Goal: Find specific page/section: Find specific page/section

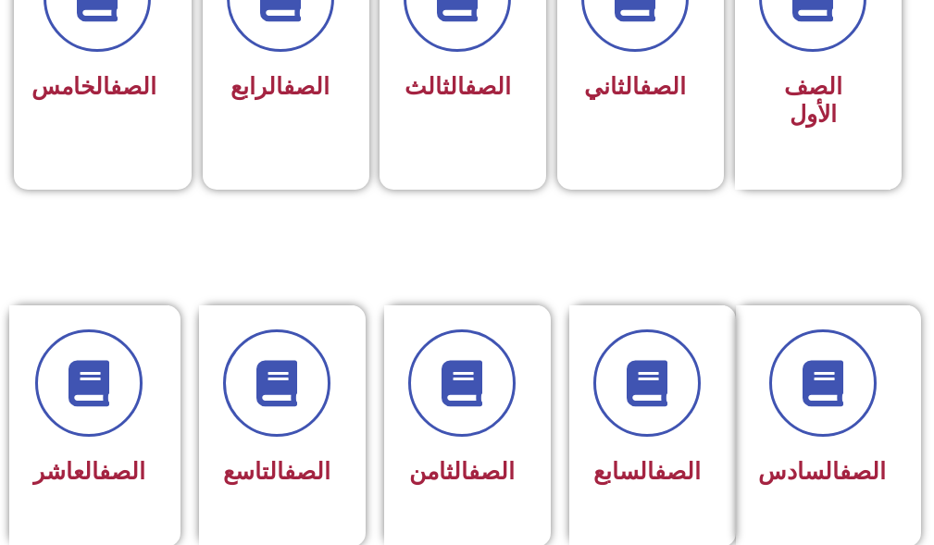
scroll to position [833, 0]
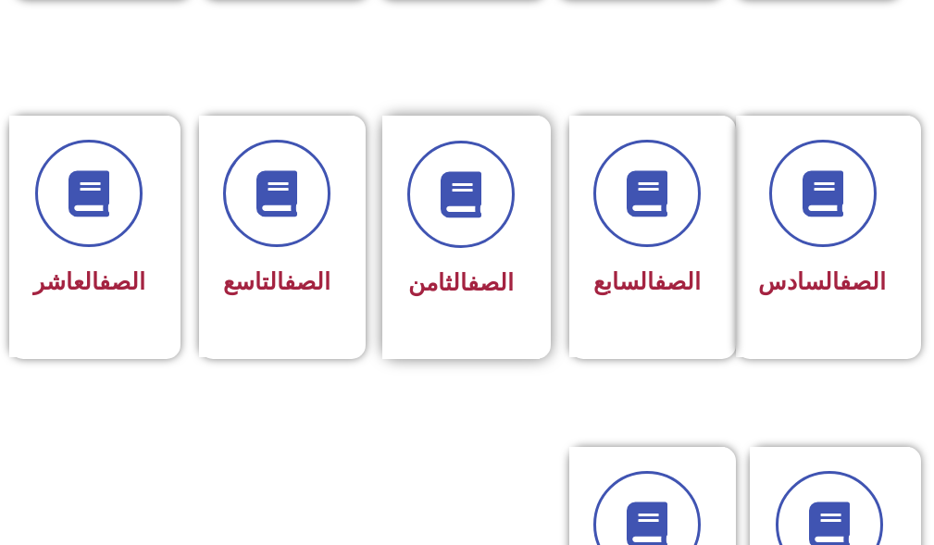
drag, startPoint x: 402, startPoint y: 190, endPoint x: 417, endPoint y: 205, distance: 21.6
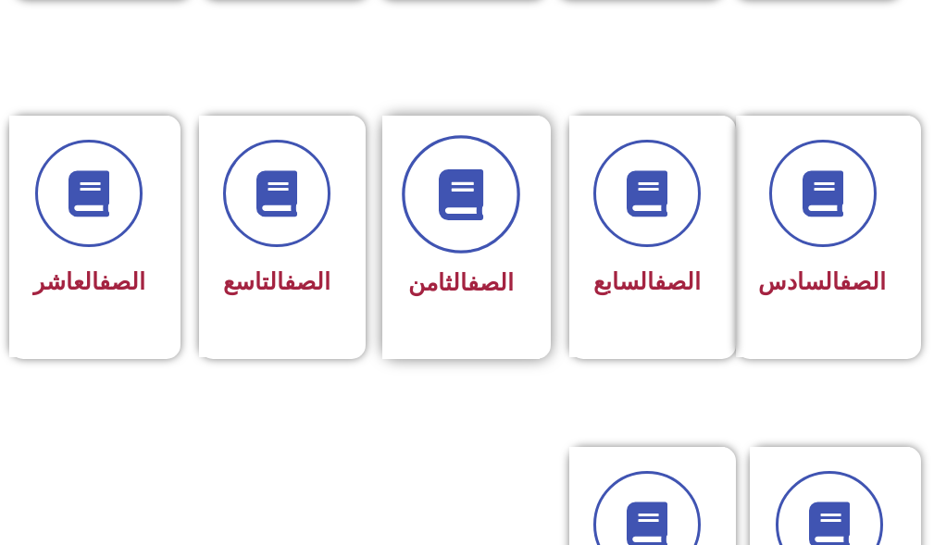
click at [402, 191] on div "الصف الثامن" at bounding box center [460, 237] width 157 height 243
click at [420, 205] on span at bounding box center [461, 195] width 118 height 118
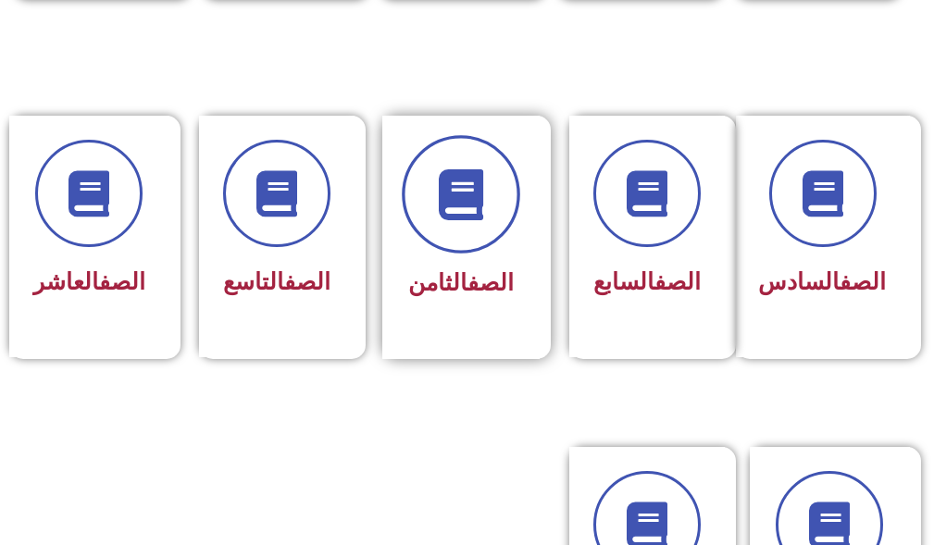
click at [439, 209] on icon at bounding box center [460, 194] width 51 height 51
click at [442, 244] on span at bounding box center [461, 195] width 118 height 118
click at [440, 224] on span at bounding box center [461, 195] width 118 height 118
drag, startPoint x: 440, startPoint y: 224, endPoint x: 484, endPoint y: 188, distance: 56.5
click at [484, 188] on span at bounding box center [461, 195] width 118 height 118
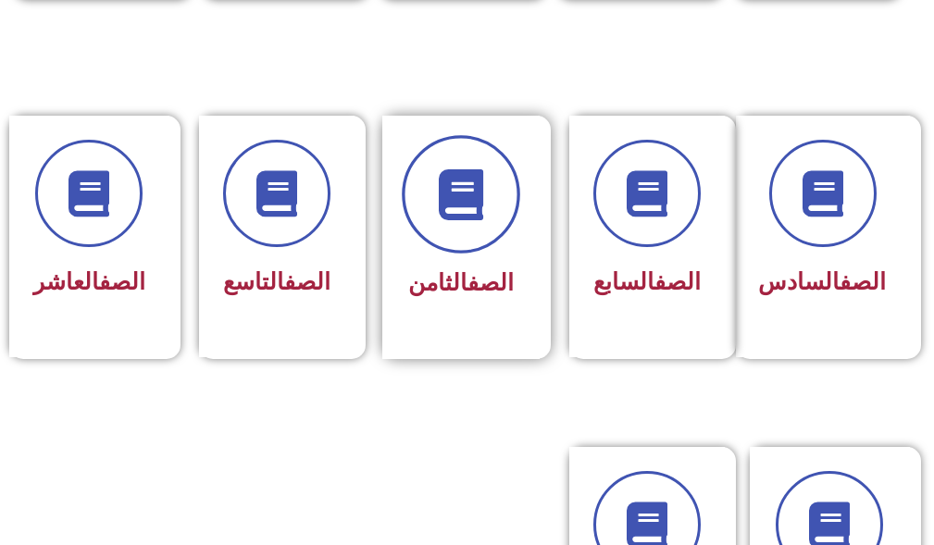
click at [465, 188] on icon at bounding box center [460, 194] width 51 height 51
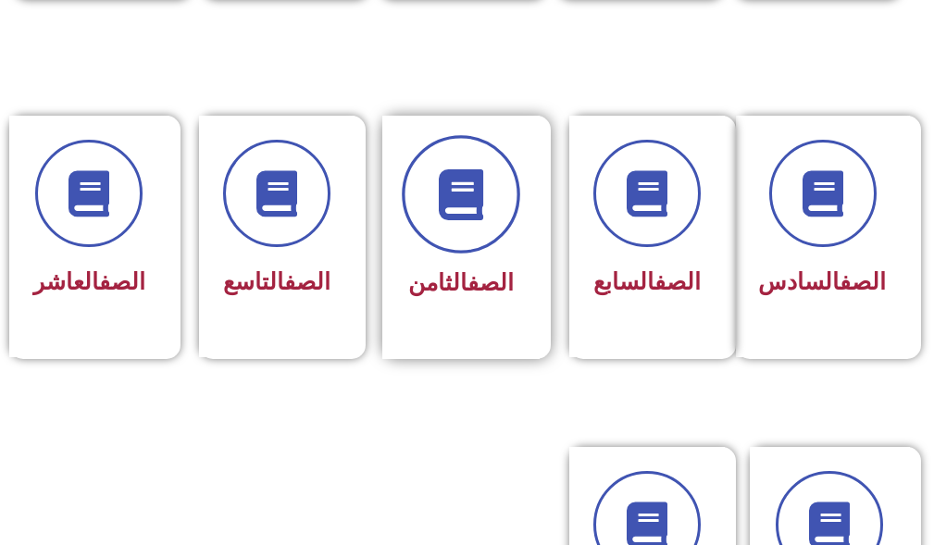
click at [453, 192] on icon at bounding box center [460, 194] width 51 height 51
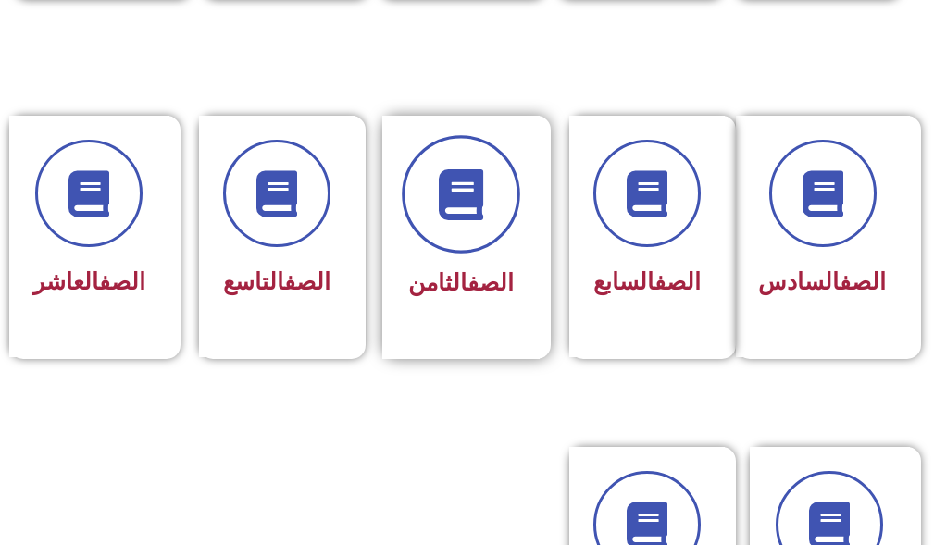
click at [453, 192] on icon at bounding box center [460, 194] width 51 height 51
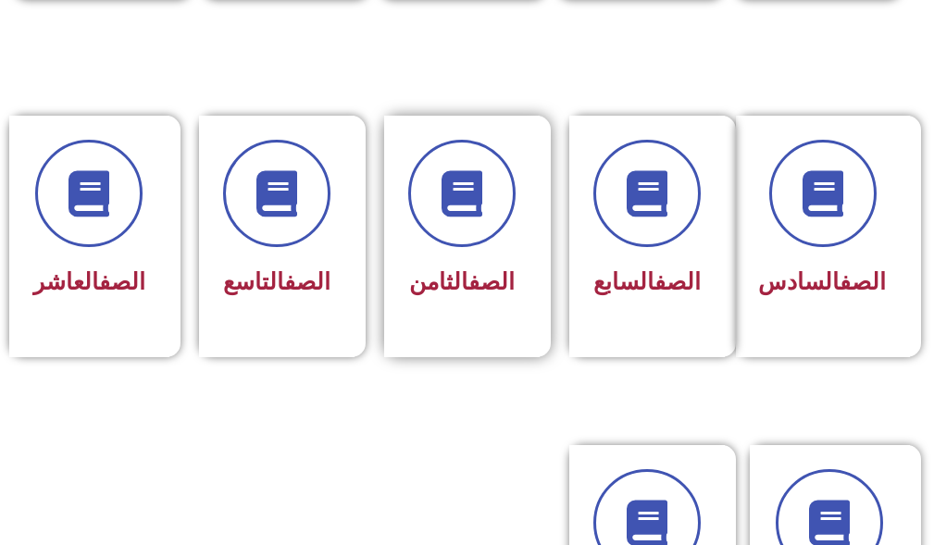
click at [555, 254] on div "الصف الثامن" at bounding box center [467, 237] width 185 height 242
click at [529, 269] on div "الصف الثامن" at bounding box center [460, 237] width 157 height 243
drag, startPoint x: 528, startPoint y: 269, endPoint x: 552, endPoint y: 395, distance: 128.0
click at [553, 398] on section "الصف السادس الصف السابع الصف الثامن الصف التاسع الصف العاشر" at bounding box center [467, 257] width 934 height 329
click at [512, 357] on div "الصف الثامن" at bounding box center [467, 237] width 167 height 242
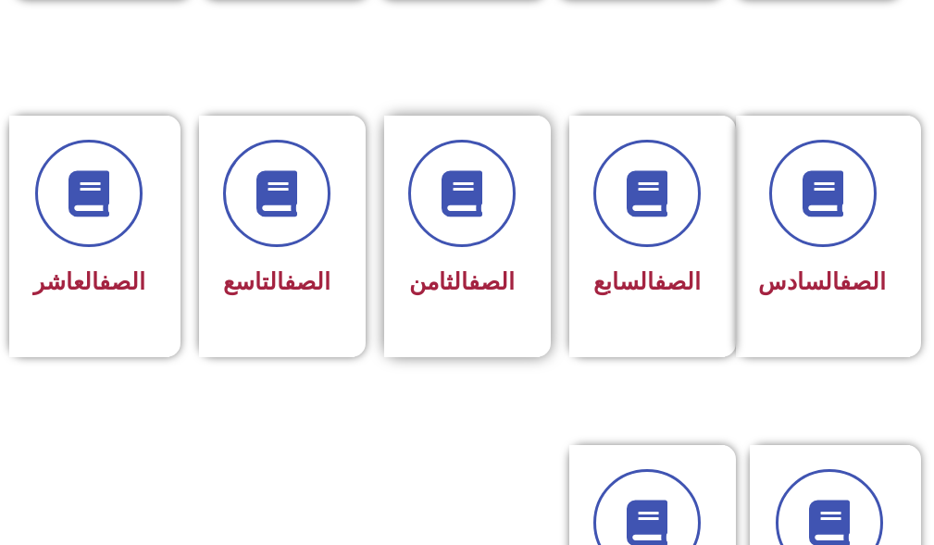
click at [513, 357] on div "الصف الثامن" at bounding box center [467, 237] width 167 height 242
click at [514, 357] on div "الصف الثامن" at bounding box center [467, 237] width 167 height 242
click at [465, 263] on div "الصف الثامن" at bounding box center [460, 284] width 107 height 44
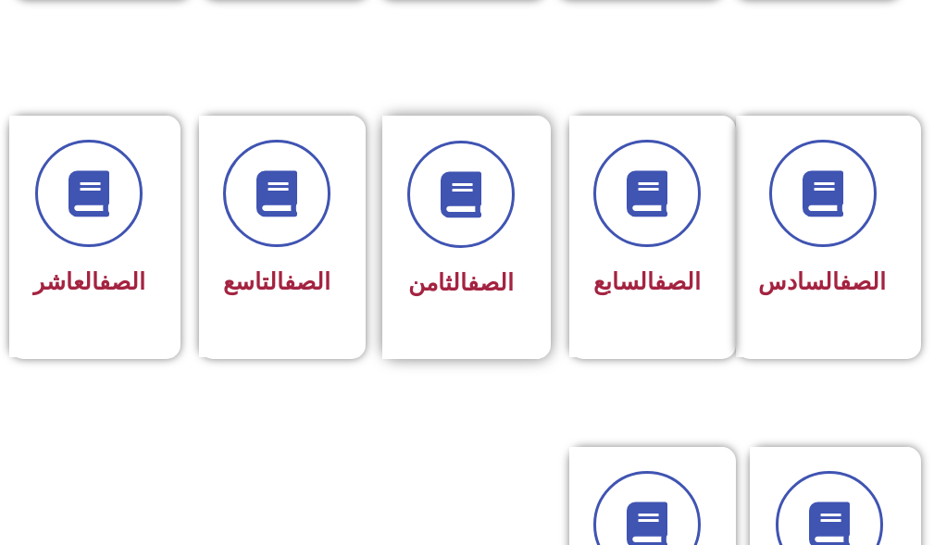
click at [469, 262] on div "الصف الثامن" at bounding box center [460, 284] width 107 height 44
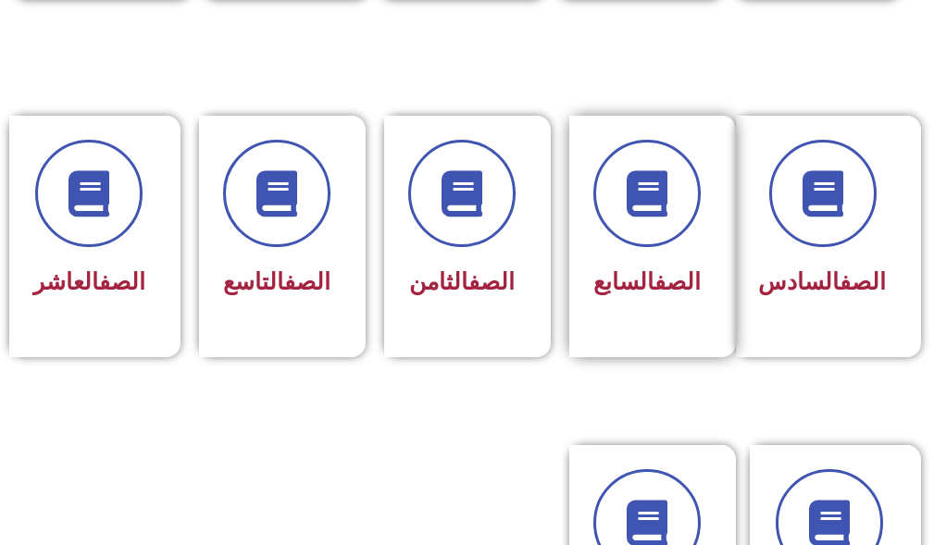
click at [566, 245] on div "الصف السابع" at bounding box center [652, 237] width 185 height 242
click at [570, 246] on div "الصف السابع" at bounding box center [652, 237] width 185 height 243
click at [574, 246] on div "الصف السابع" at bounding box center [645, 237] width 157 height 243
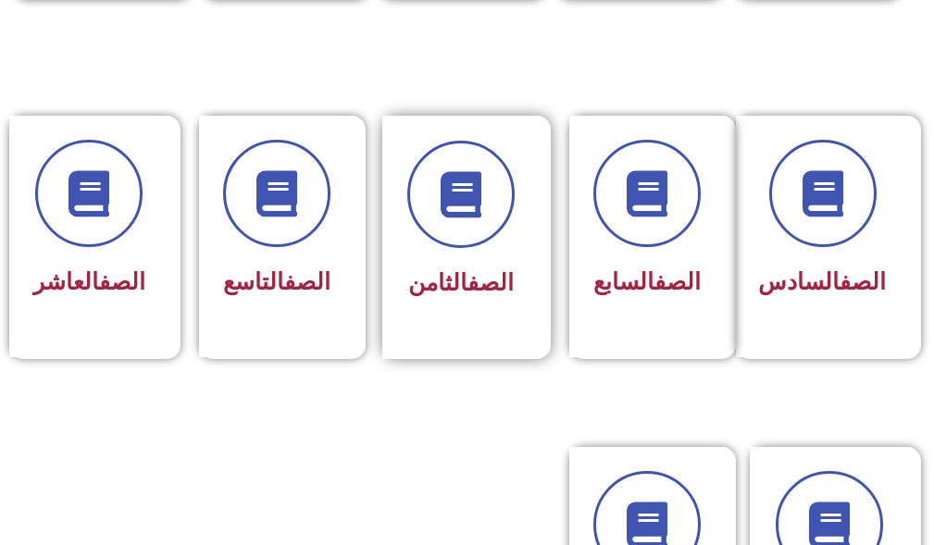
click at [533, 264] on div "الصف الثامن" at bounding box center [460, 237] width 157 height 243
click at [447, 298] on div "الصف الثامن" at bounding box center [460, 284] width 107 height 44
click at [428, 286] on span "الصف الثامن" at bounding box center [460, 282] width 105 height 27
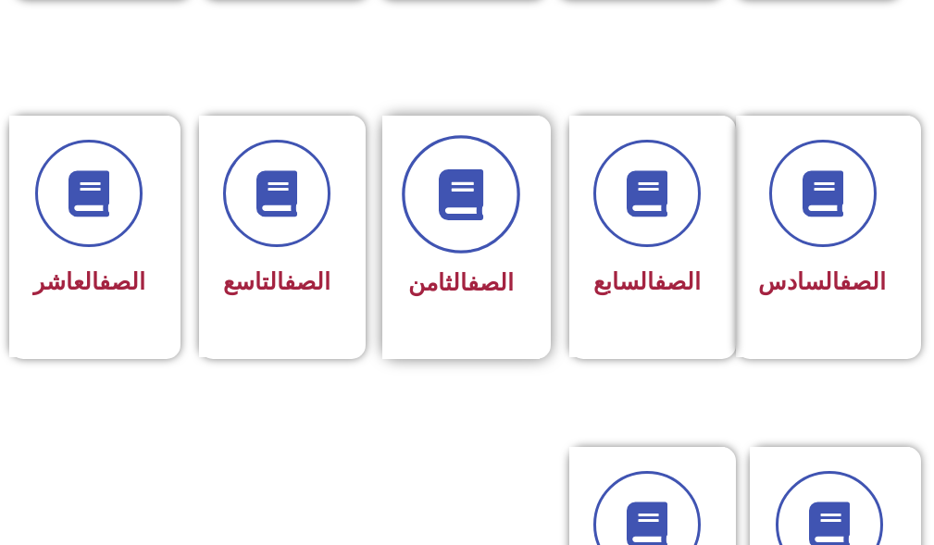
click at [452, 230] on span at bounding box center [461, 195] width 118 height 118
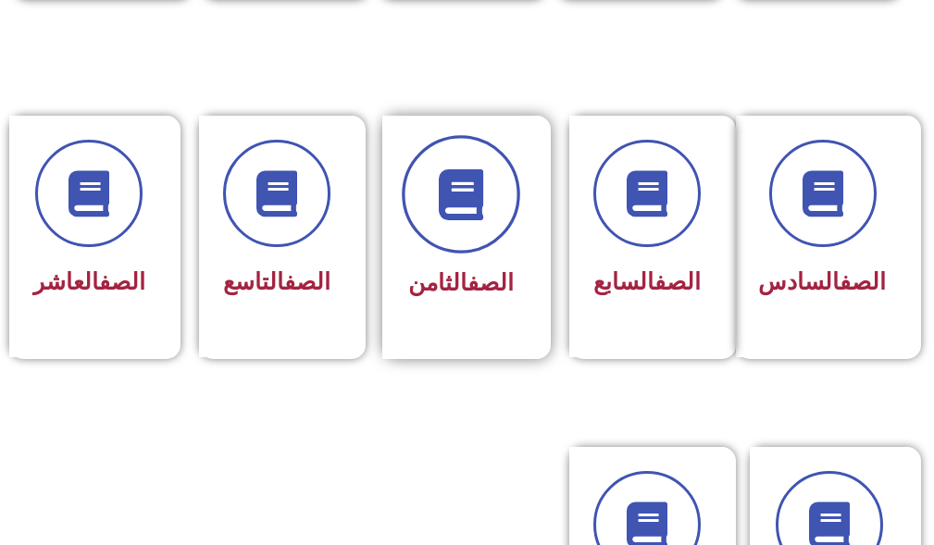
click at [452, 229] on span at bounding box center [461, 195] width 118 height 118
click at [450, 229] on span at bounding box center [461, 195] width 118 height 118
click at [449, 229] on span at bounding box center [461, 195] width 118 height 118
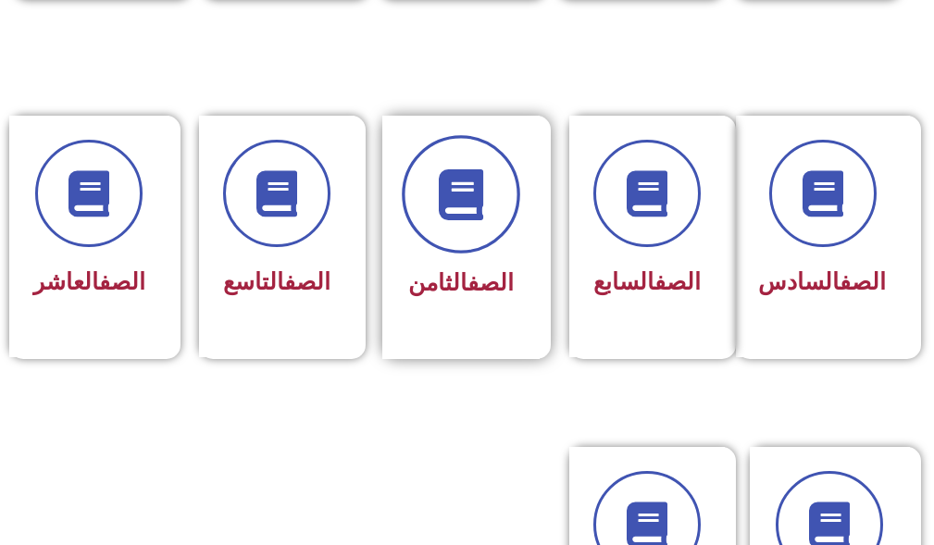
click at [448, 229] on span at bounding box center [461, 195] width 118 height 118
click at [446, 233] on span at bounding box center [461, 195] width 118 height 118
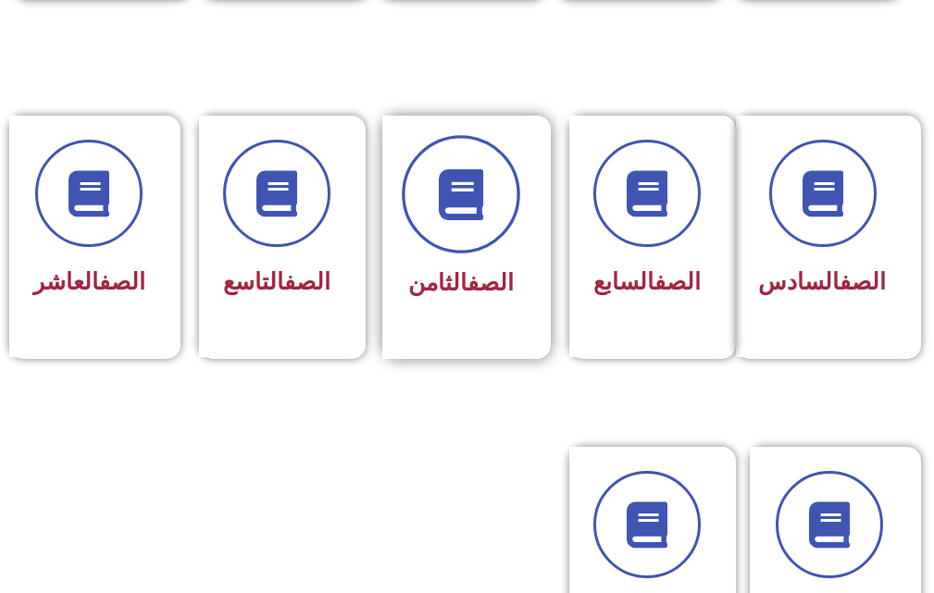
click at [478, 171] on icon at bounding box center [460, 194] width 51 height 51
click at [442, 211] on icon at bounding box center [460, 194] width 51 height 51
drag, startPoint x: 440, startPoint y: 212, endPoint x: 442, endPoint y: 202, distance: 10.6
click at [442, 202] on icon at bounding box center [460, 194] width 51 height 51
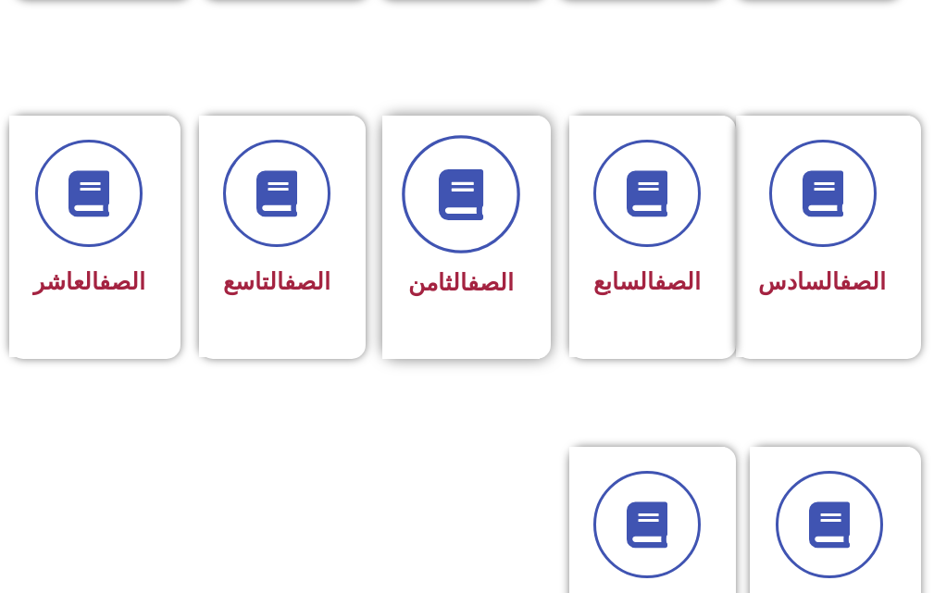
click at [442, 211] on icon at bounding box center [460, 194] width 51 height 51
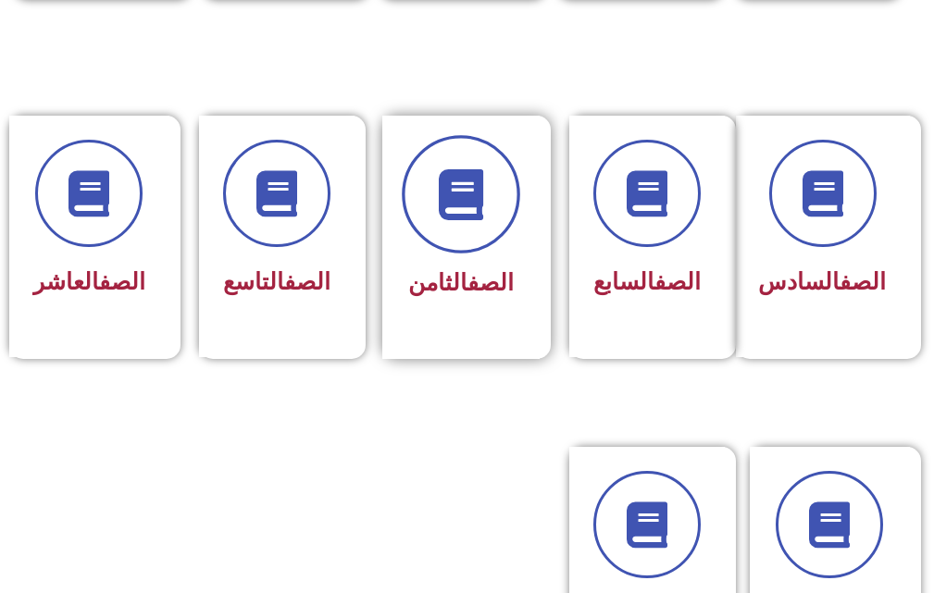
click at [442, 211] on icon at bounding box center [460, 194] width 51 height 51
click at [427, 217] on span at bounding box center [461, 195] width 118 height 118
click at [420, 222] on span at bounding box center [461, 195] width 118 height 118
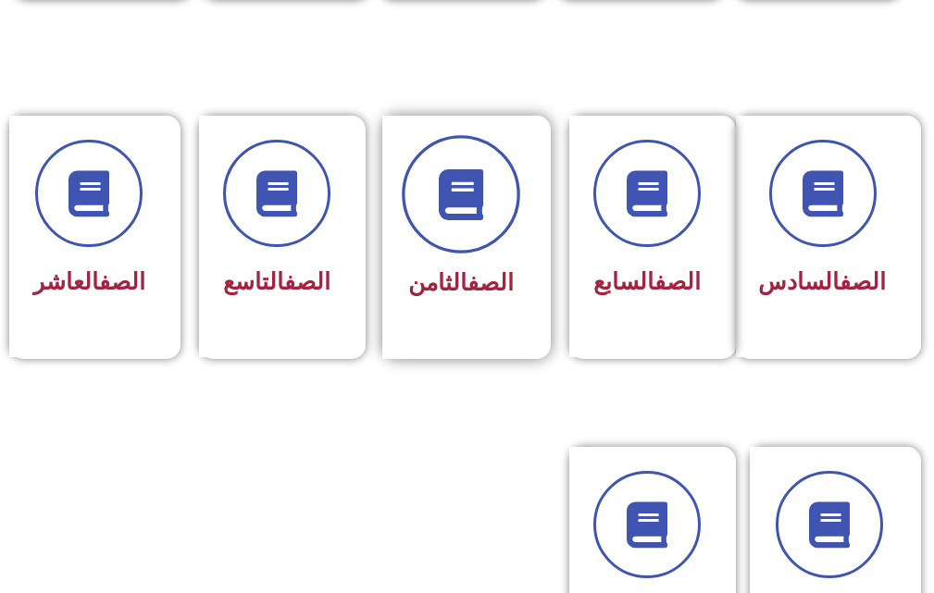
click at [419, 224] on span at bounding box center [461, 195] width 118 height 118
click at [419, 225] on span at bounding box center [461, 195] width 118 height 118
click at [418, 225] on span at bounding box center [461, 195] width 118 height 118
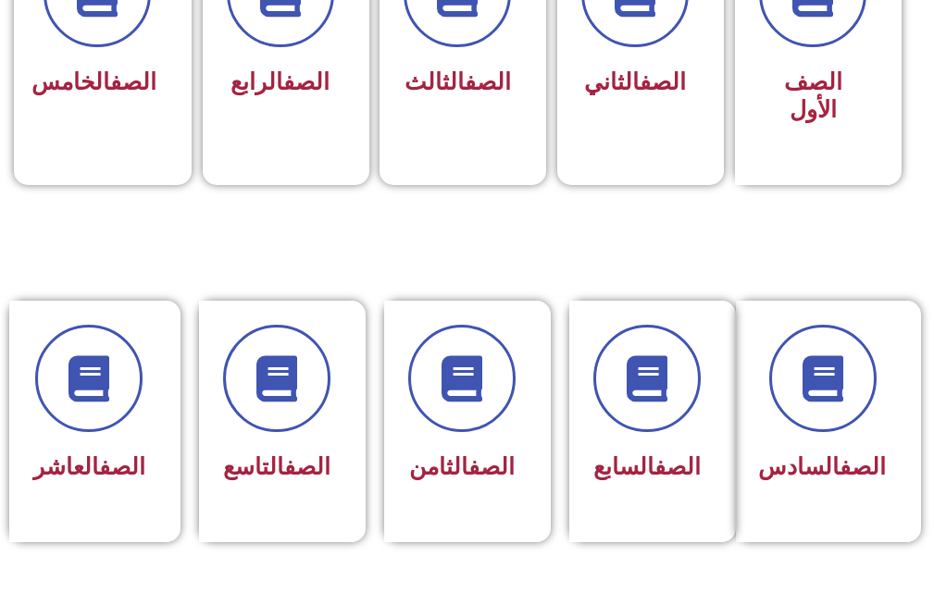
scroll to position [740, 0]
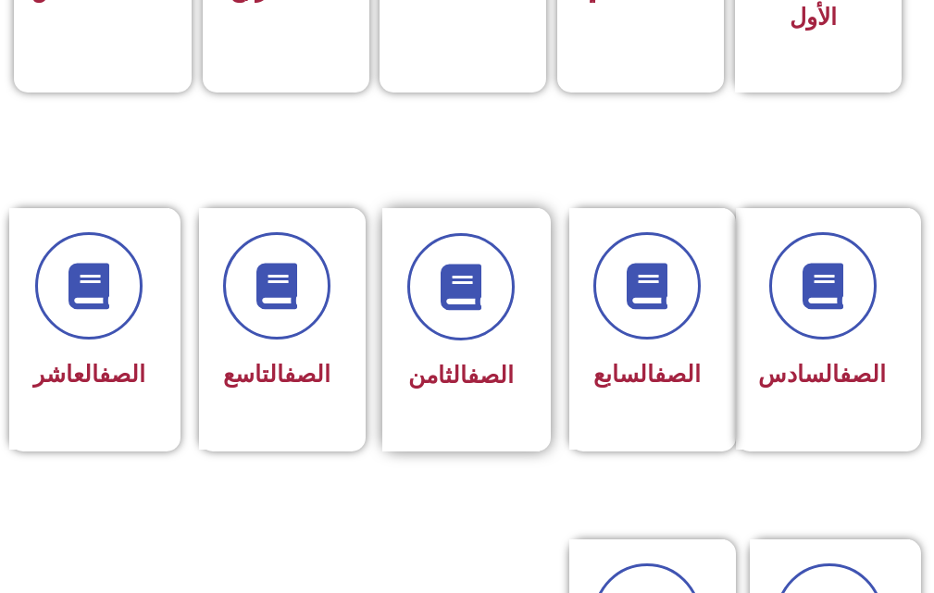
click at [416, 245] on div at bounding box center [460, 286] width 107 height 107
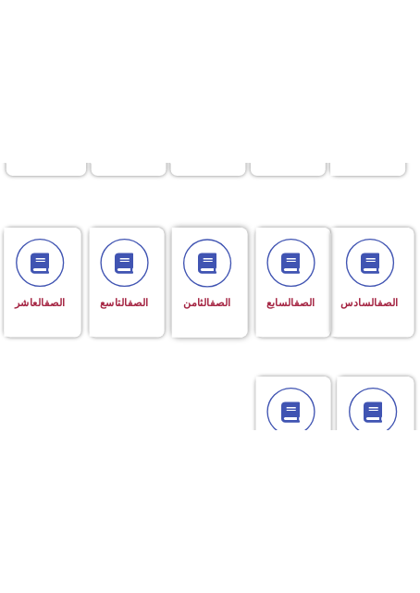
scroll to position [773, 0]
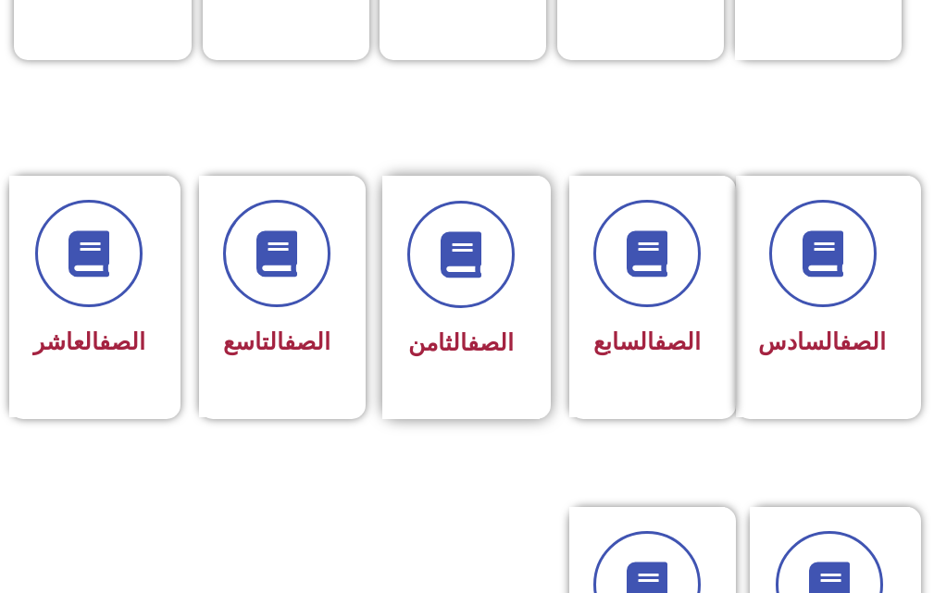
click at [443, 336] on span "الصف الثامن" at bounding box center [460, 342] width 105 height 27
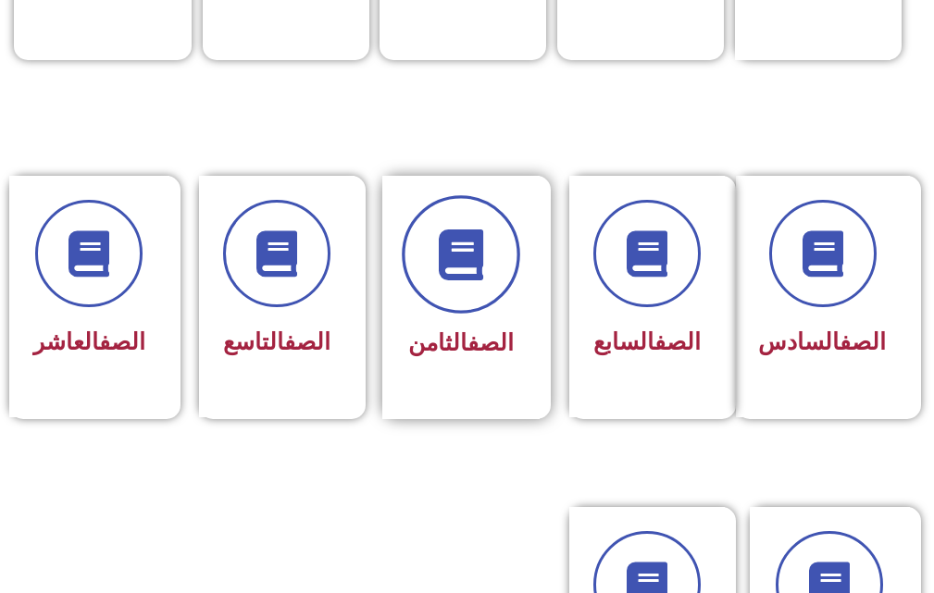
click at [477, 229] on icon at bounding box center [460, 254] width 51 height 51
click at [473, 229] on icon at bounding box center [460, 254] width 51 height 51
click at [465, 232] on icon at bounding box center [460, 254] width 51 height 51
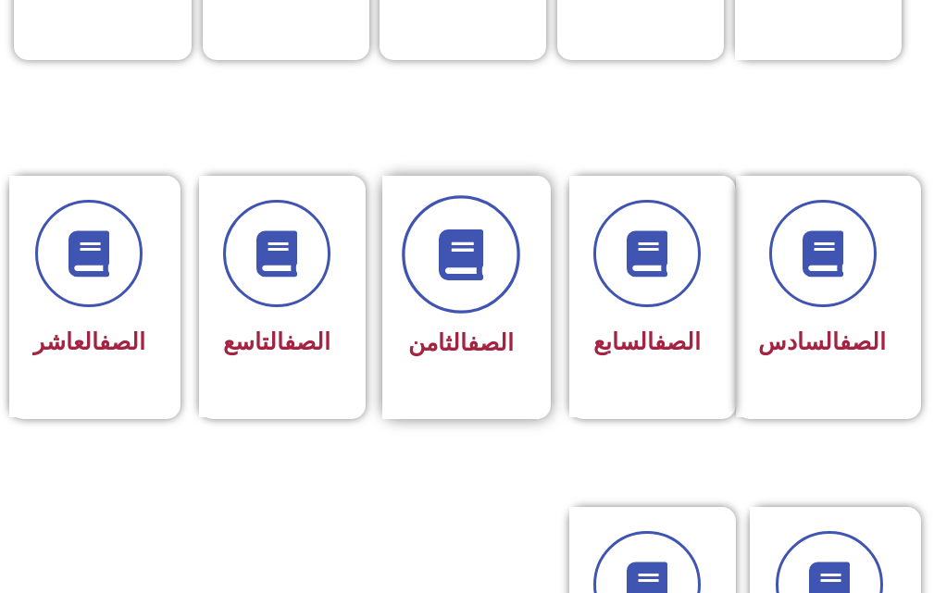
click at [464, 232] on icon at bounding box center [460, 254] width 51 height 51
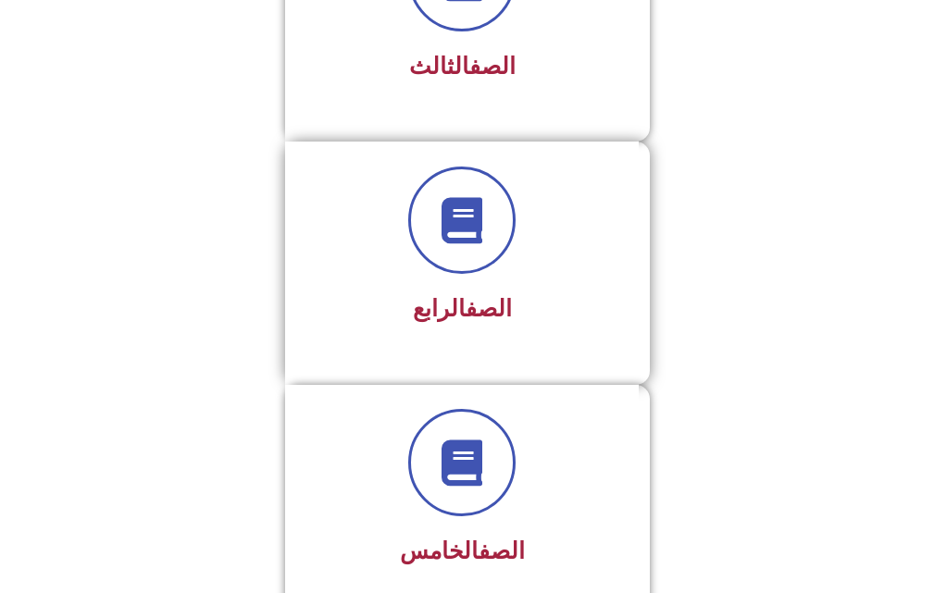
scroll to position [958, 0]
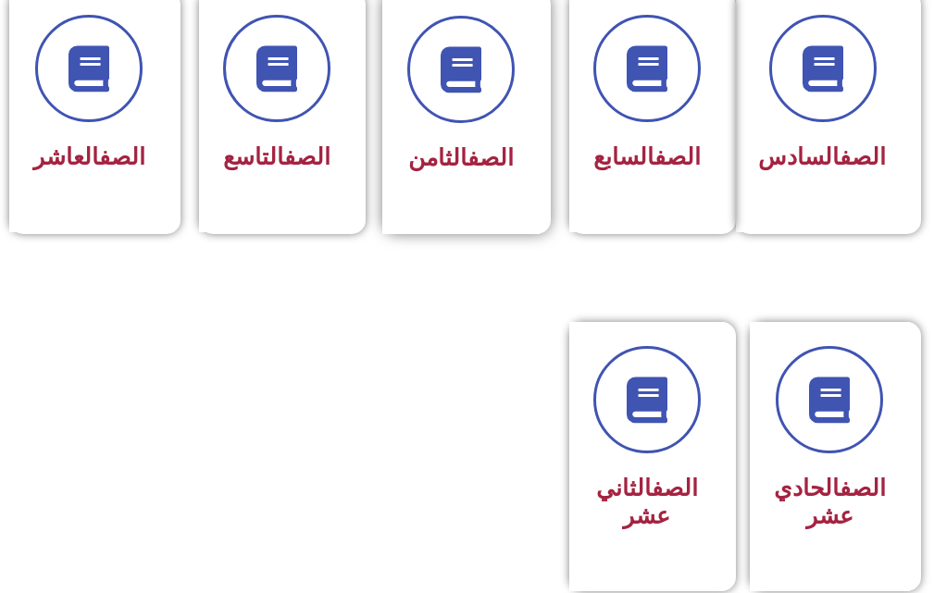
click at [411, 143] on div "الصف الثامن" at bounding box center [460, 159] width 107 height 44
click at [404, 139] on div "الصف الثامن" at bounding box center [460, 112] width 157 height 243
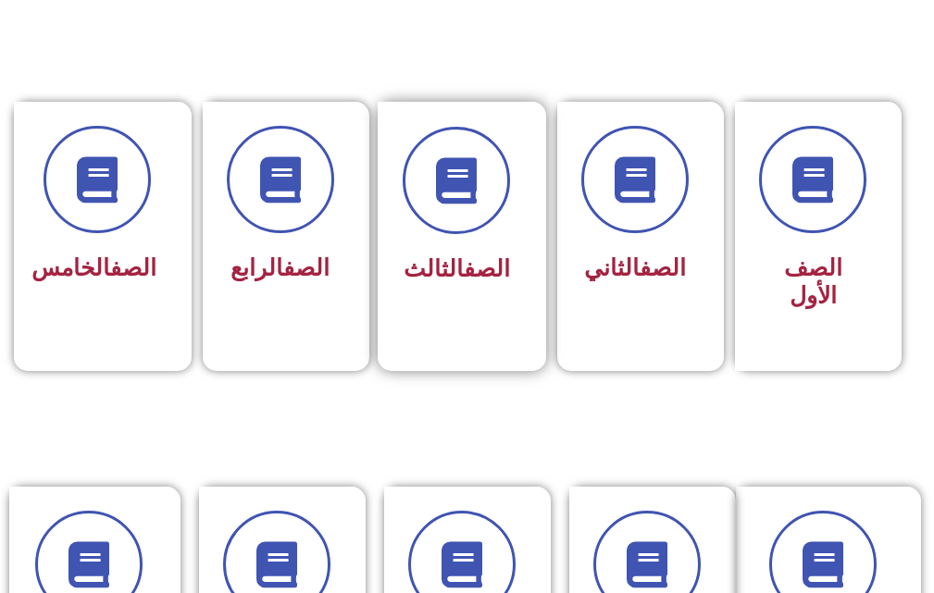
scroll to position [463, 0]
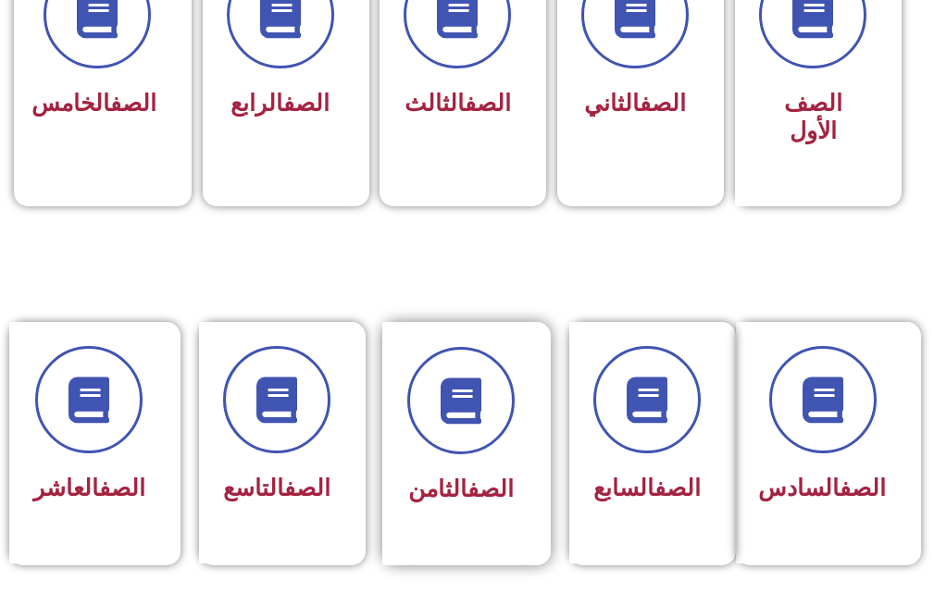
scroll to position [648, 0]
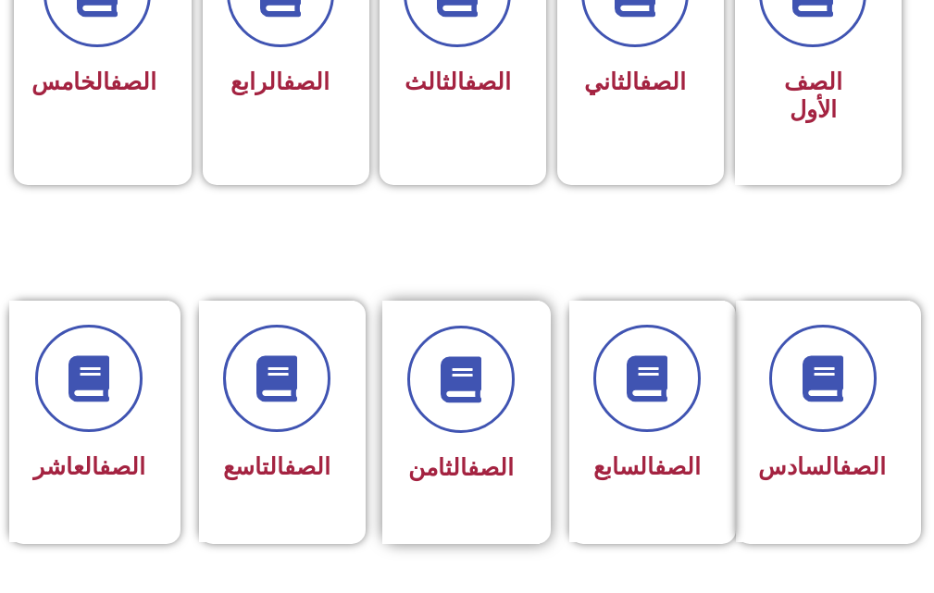
click at [415, 510] on div "الصف الثامن" at bounding box center [460, 422] width 157 height 243
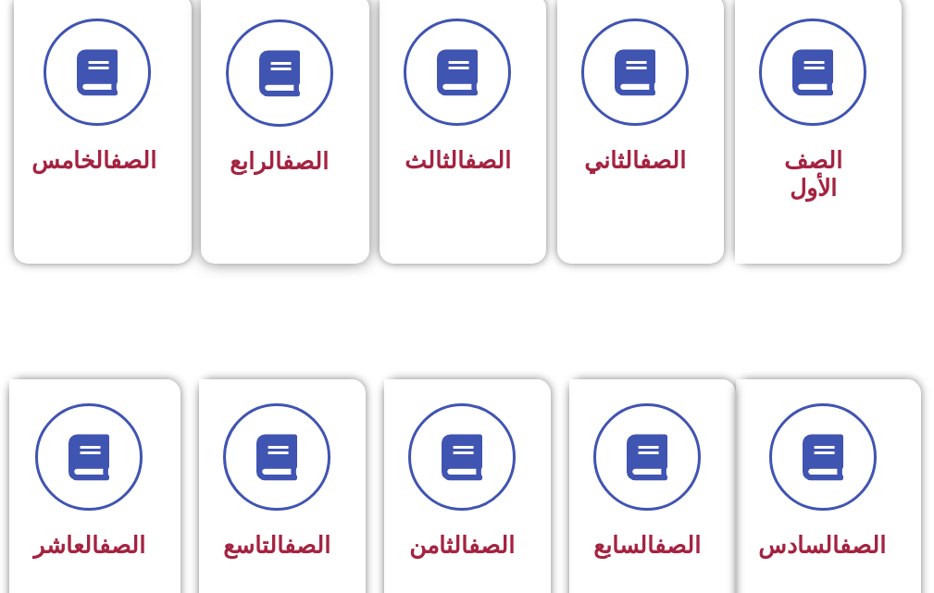
scroll to position [648, 0]
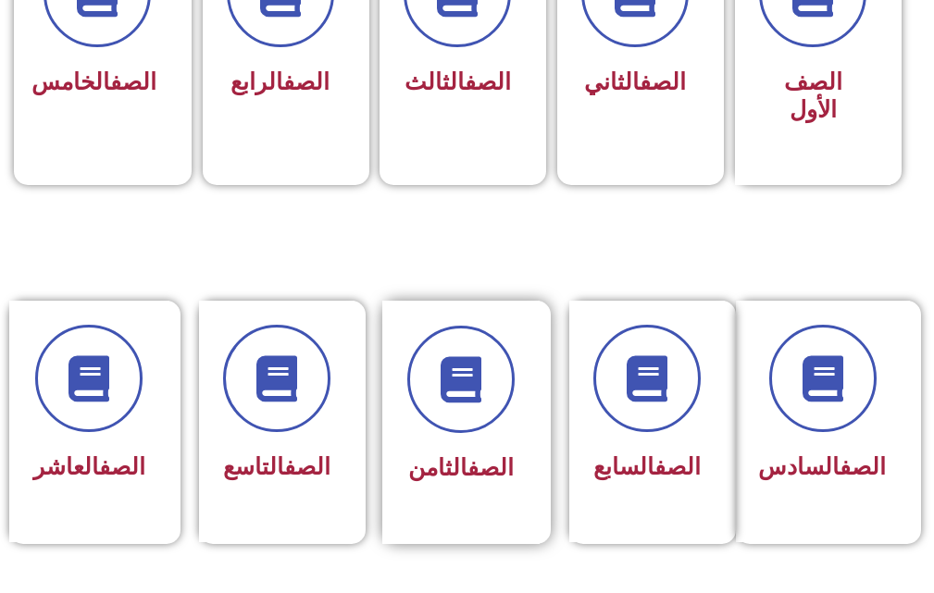
click at [497, 327] on div at bounding box center [460, 379] width 107 height 107
click at [420, 438] on div "الصف الثامن" at bounding box center [460, 409] width 107 height 166
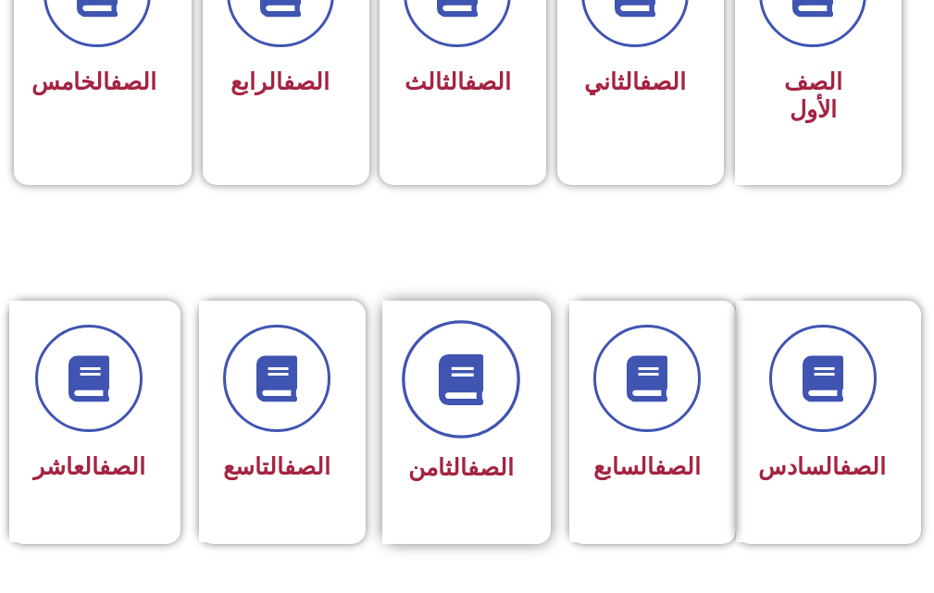
click at [425, 414] on span at bounding box center [461, 380] width 118 height 118
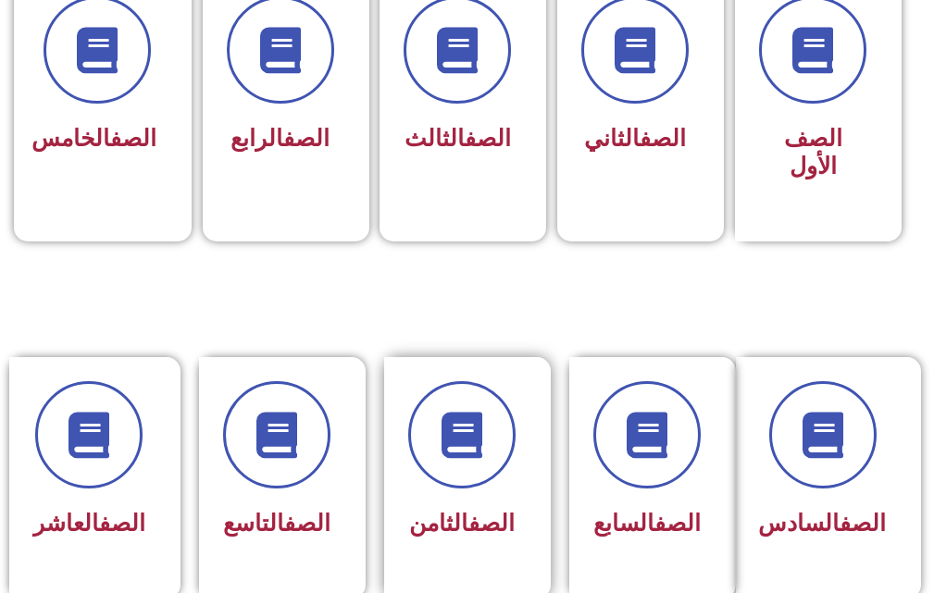
scroll to position [648, 0]
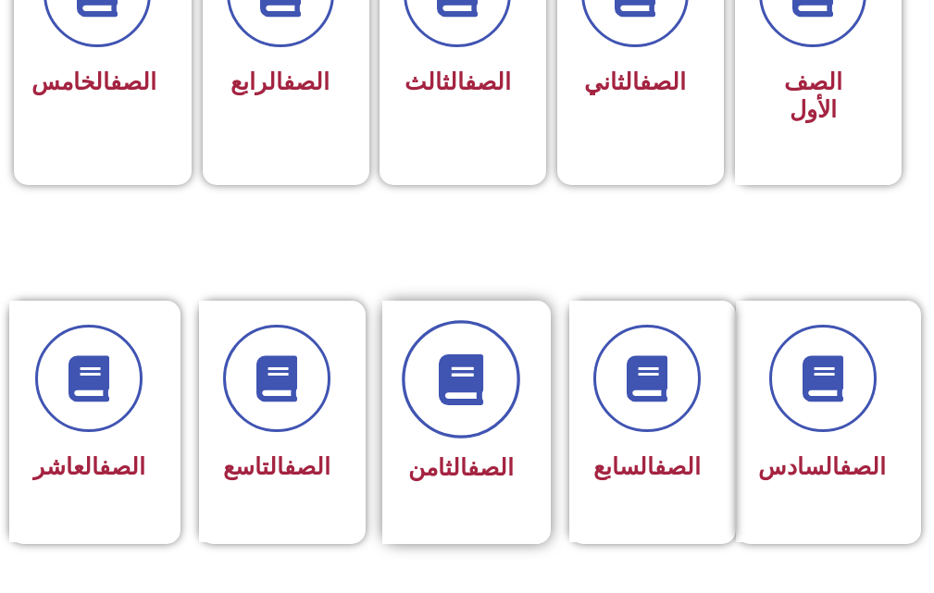
click at [444, 366] on icon at bounding box center [460, 379] width 51 height 51
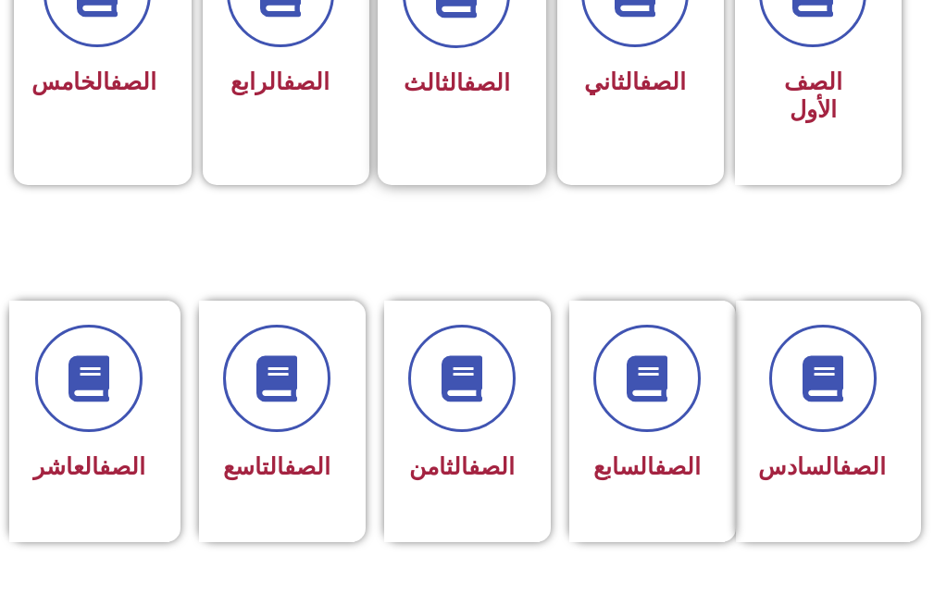
drag, startPoint x: 444, startPoint y: 366, endPoint x: 518, endPoint y: 59, distance: 315.1
click at [455, 329] on span at bounding box center [461, 378] width 107 height 107
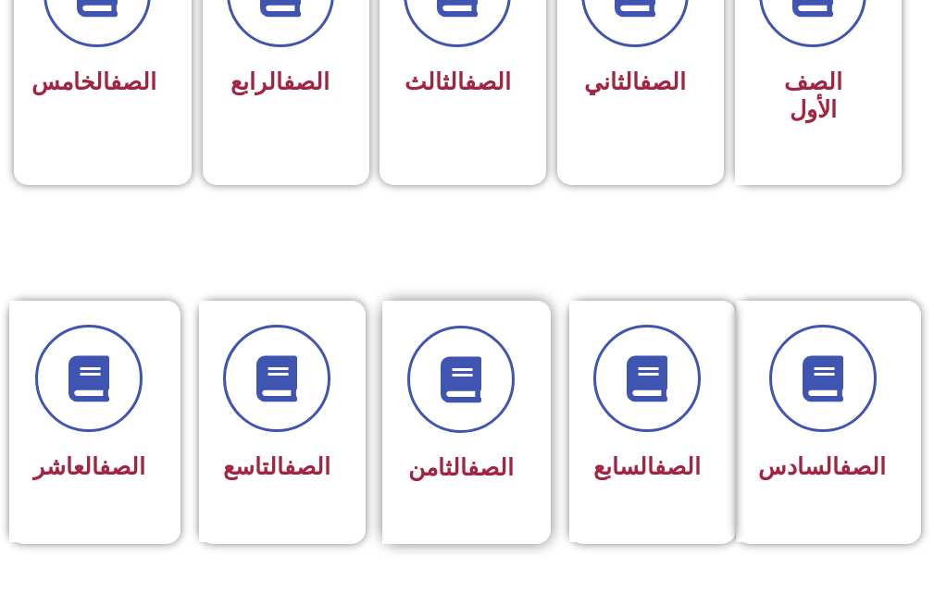
click at [467, 472] on link "الصف" at bounding box center [490, 467] width 46 height 27
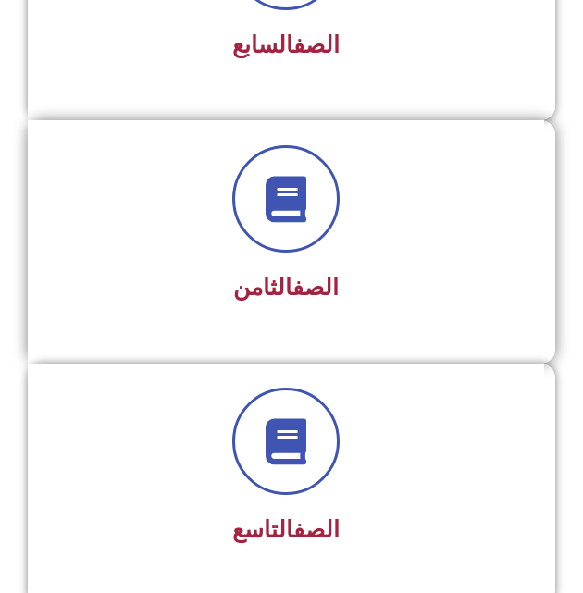
scroll to position [2022, 0]
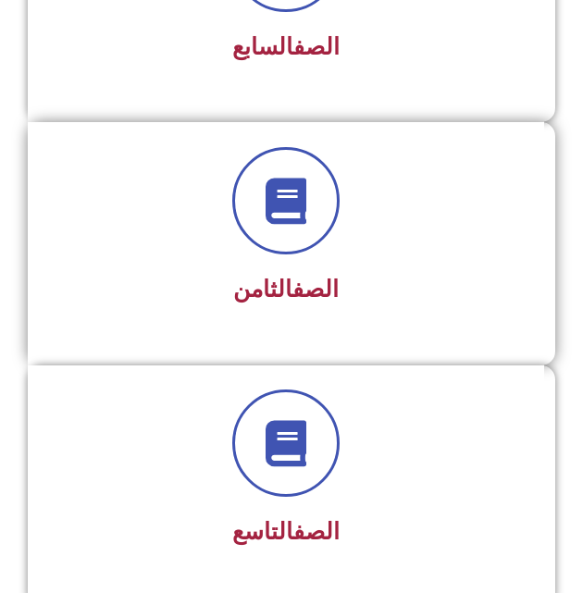
click at [192, 279] on h3 "الصف الثامن" at bounding box center [286, 290] width 466 height 28
click at [246, 283] on span "الصف الثامن" at bounding box center [285, 289] width 105 height 27
click at [245, 283] on span "الصف الثامن" at bounding box center [285, 289] width 105 height 27
click at [292, 276] on link "الصف" at bounding box center [315, 289] width 46 height 27
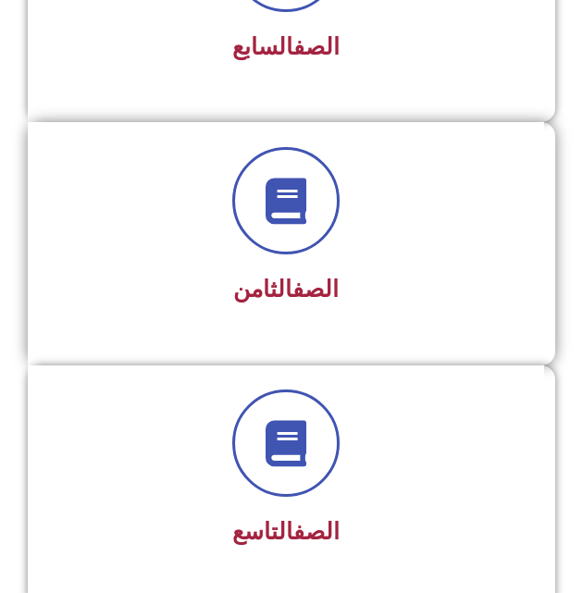
click at [457, 240] on div at bounding box center [286, 200] width 466 height 107
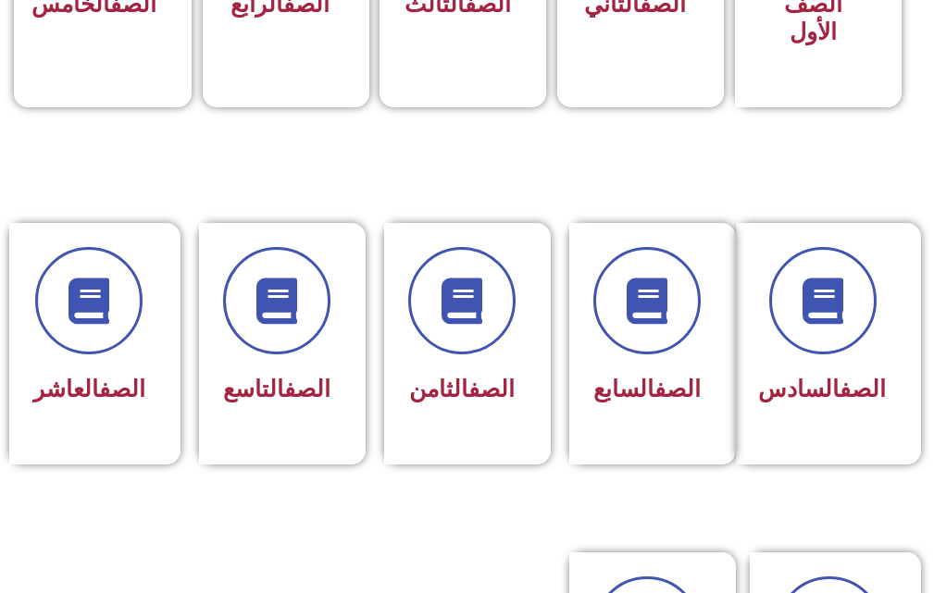
scroll to position [740, 0]
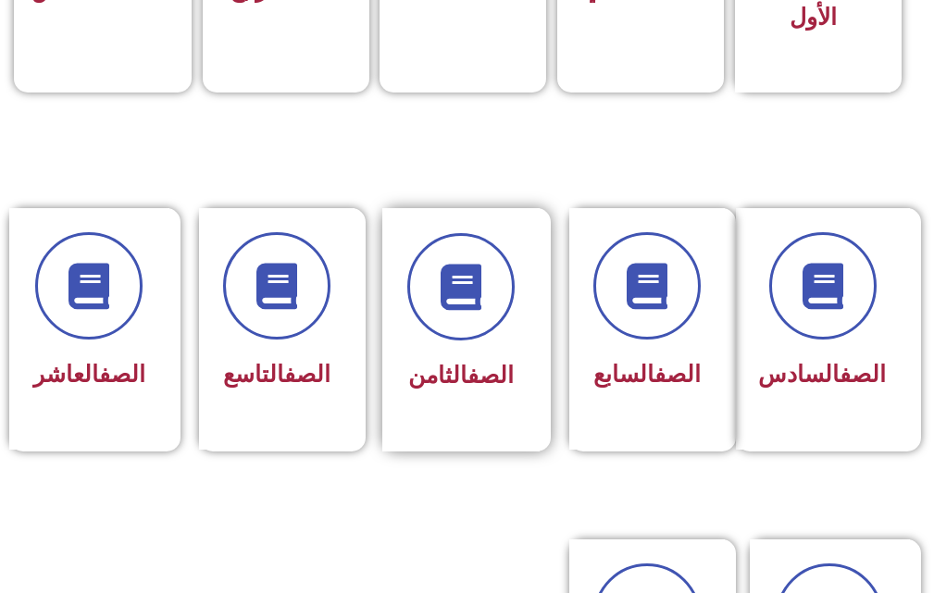
click at [453, 368] on span "الصف الثامن" at bounding box center [460, 375] width 105 height 27
click at [453, 367] on span "الصف الثامن" at bounding box center [460, 375] width 105 height 27
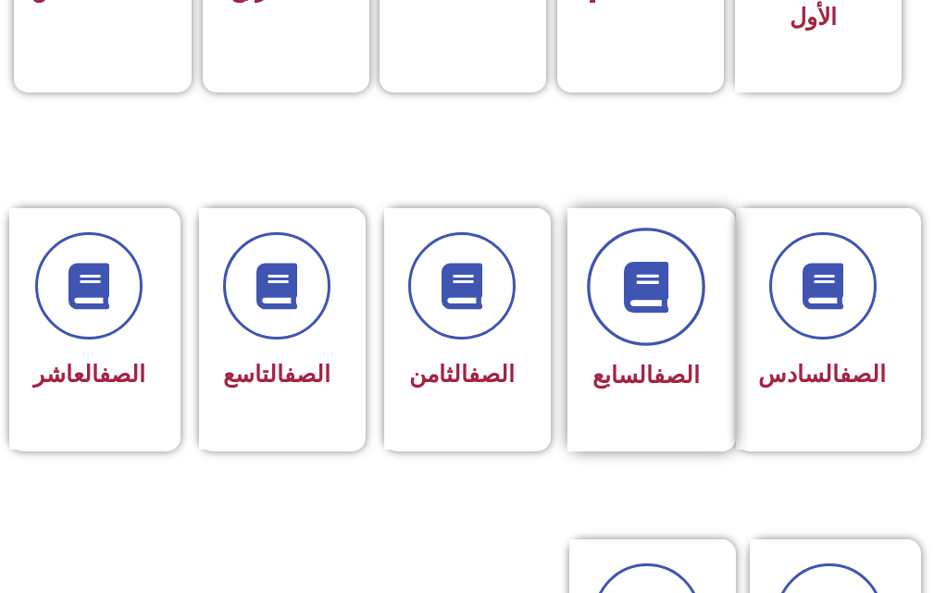
click at [642, 262] on icon at bounding box center [645, 287] width 51 height 51
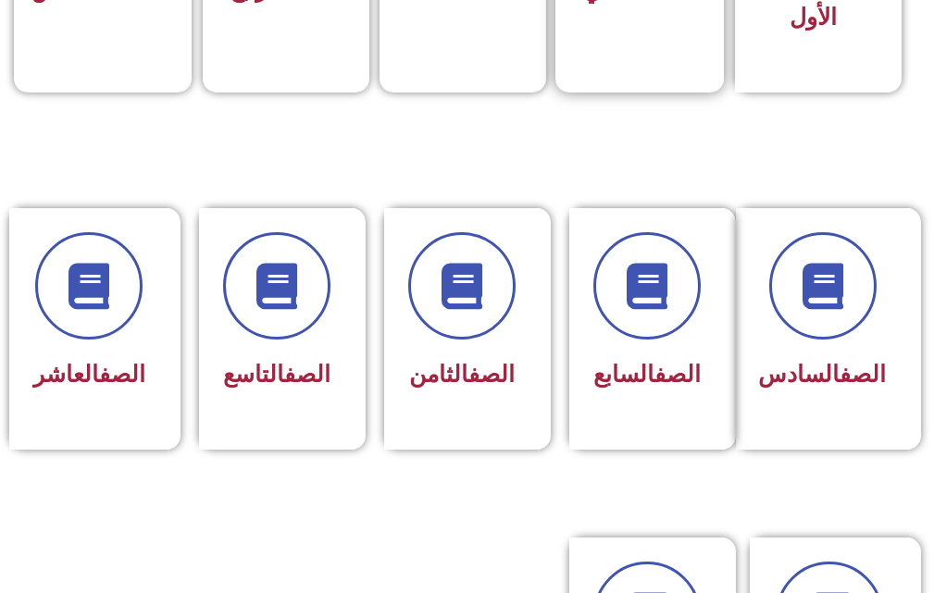
scroll to position [707, 0]
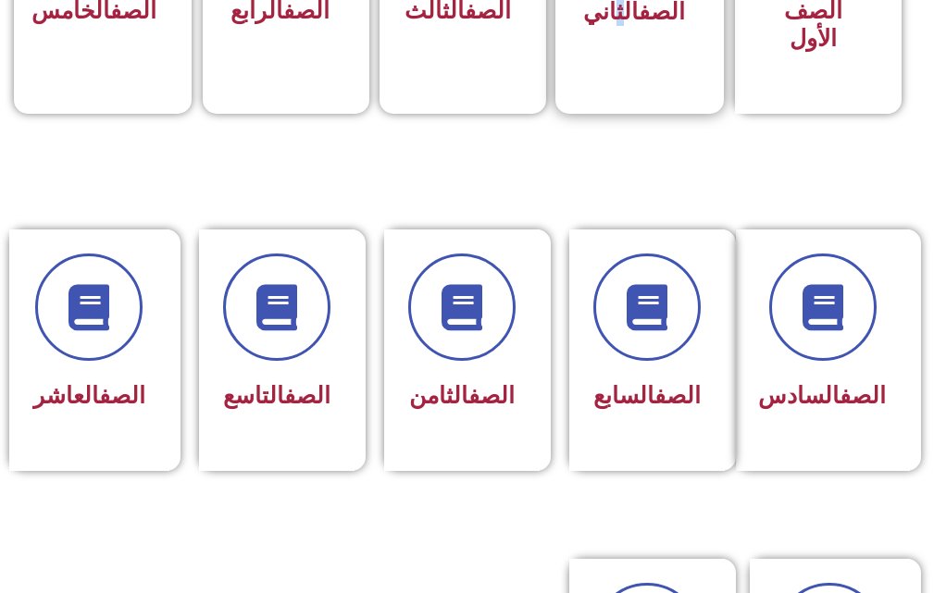
drag, startPoint x: 619, startPoint y: 21, endPoint x: 588, endPoint y: 33, distance: 33.7
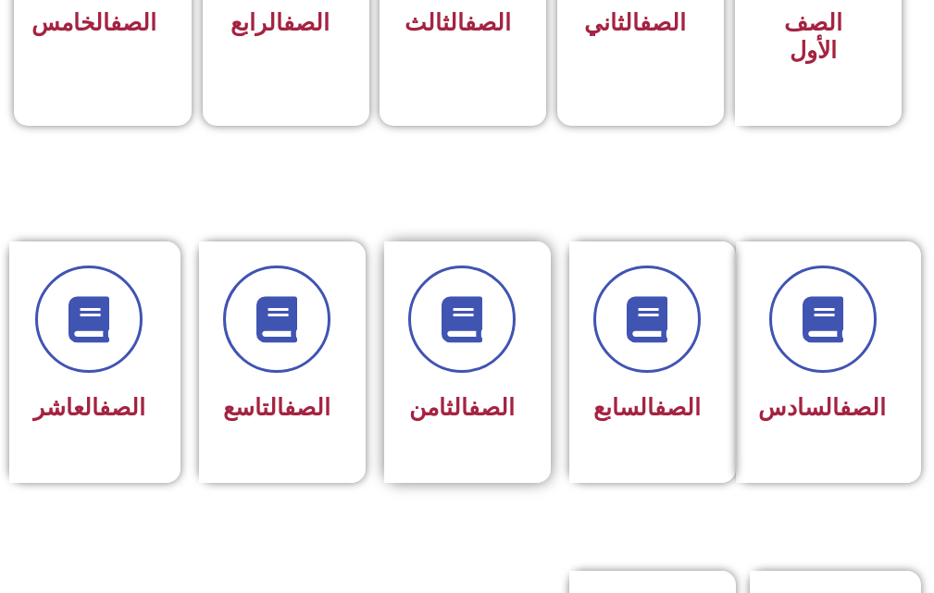
click at [453, 518] on section "الصف السادس الصف السابع الصف الثامن الصف التاسع الصف العاشر" at bounding box center [467, 382] width 934 height 329
click at [443, 469] on div "الصف الثامن" at bounding box center [460, 363] width 157 height 243
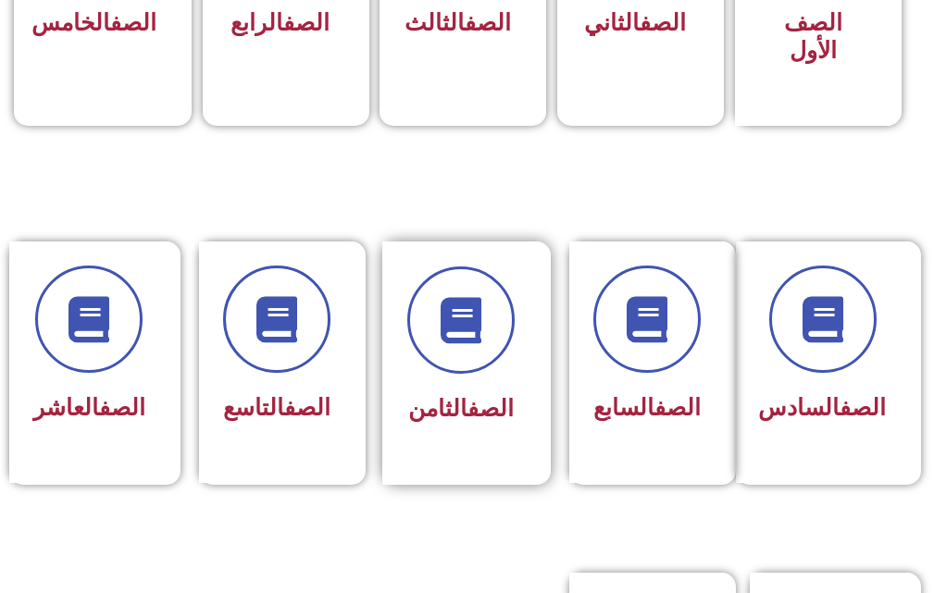
click at [407, 308] on div at bounding box center [460, 320] width 107 height 107
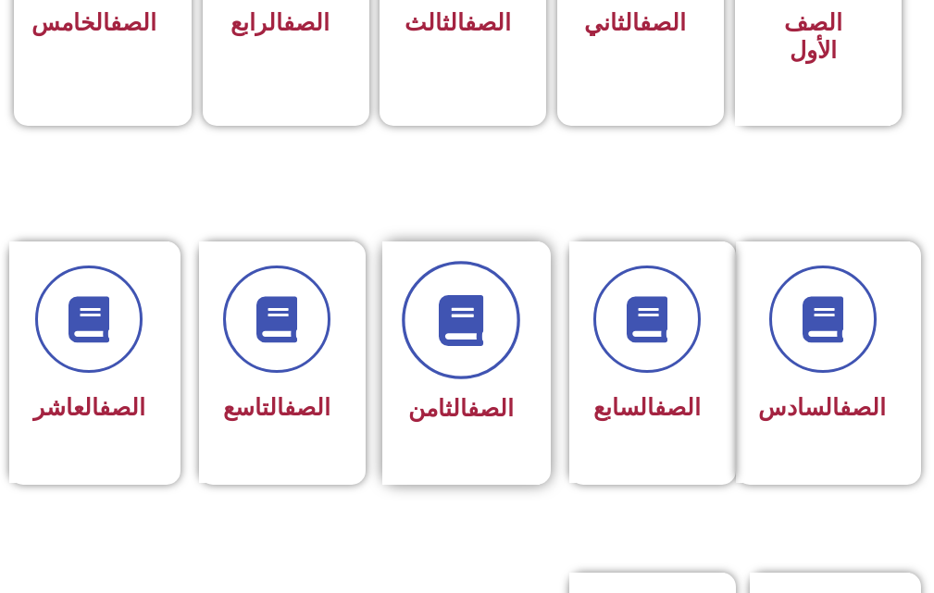
click at [411, 308] on span at bounding box center [461, 321] width 118 height 118
click at [436, 362] on span at bounding box center [461, 321] width 118 height 118
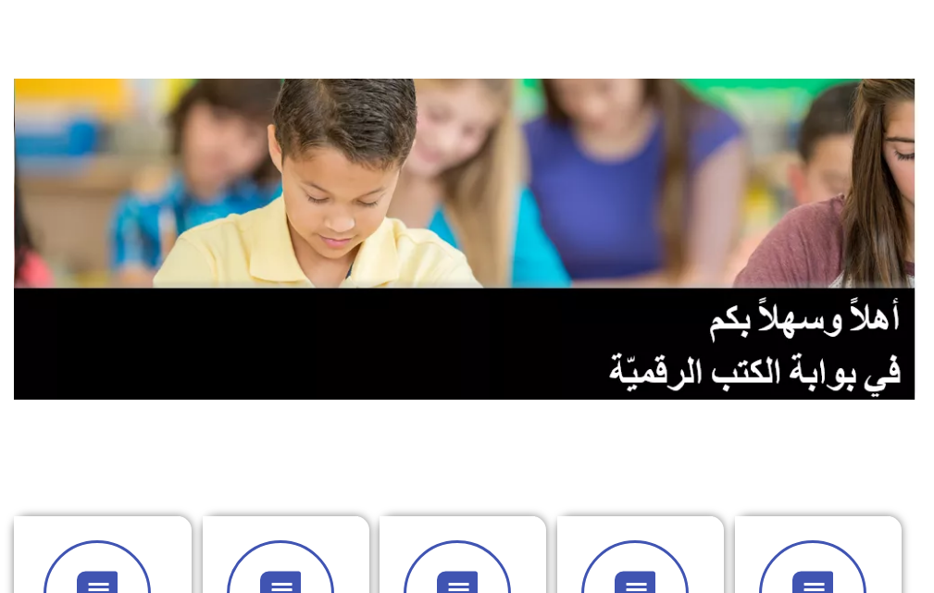
scroll to position [0, 0]
